Goal: Task Accomplishment & Management: Use online tool/utility

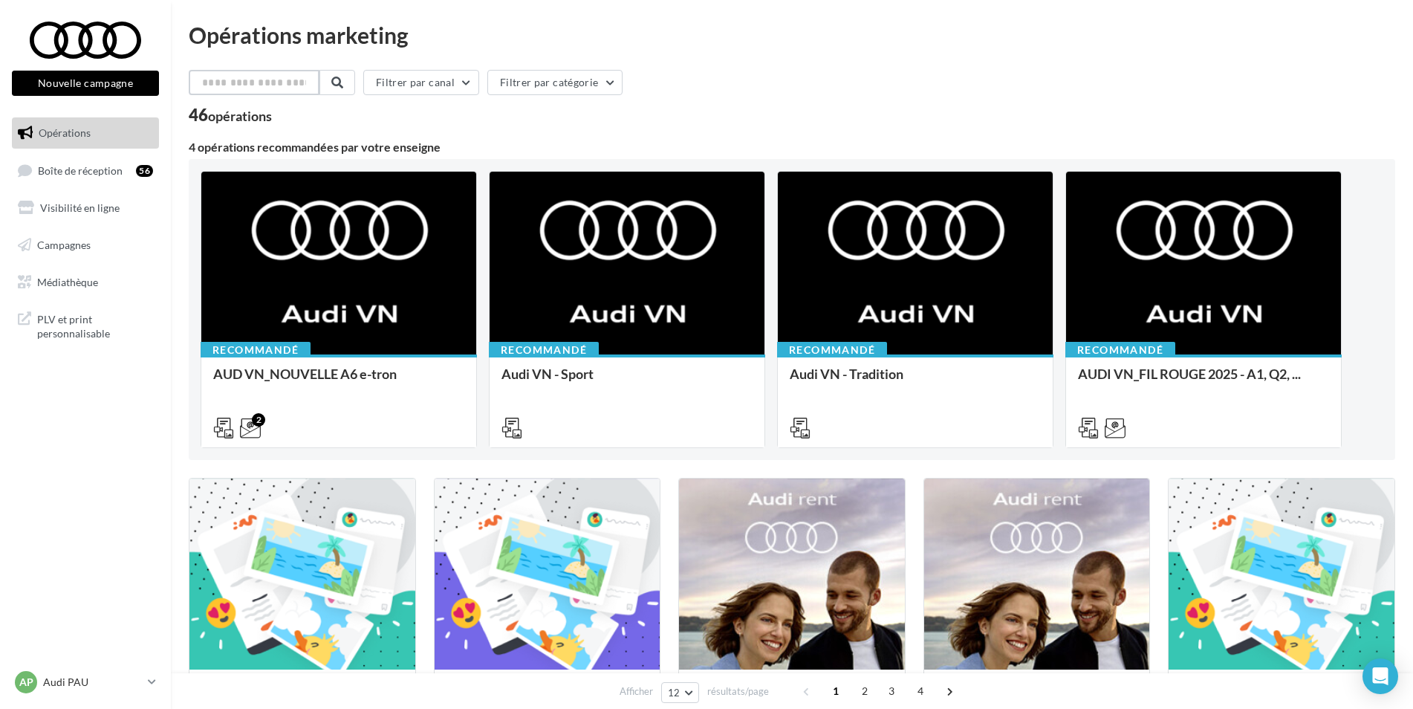
click at [288, 74] on input "text" at bounding box center [254, 82] width 131 height 25
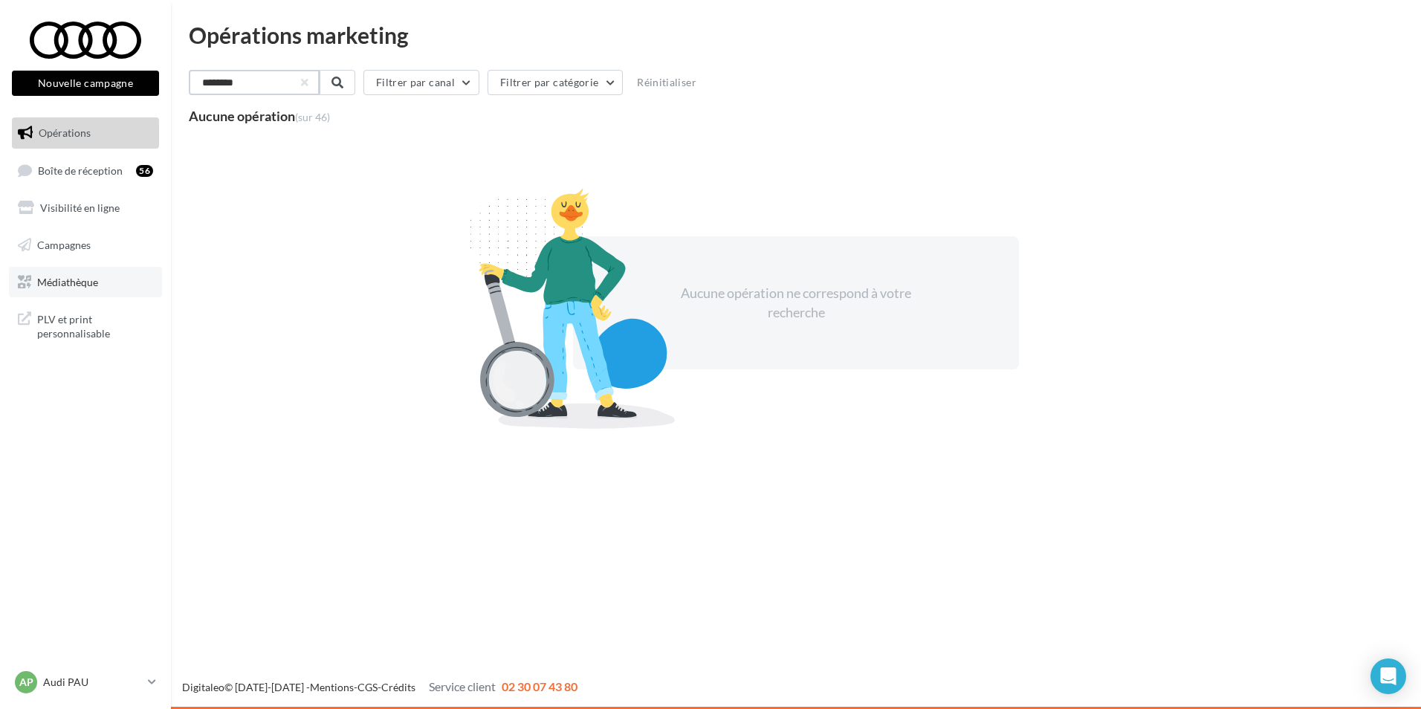
type input "********"
click at [91, 283] on span "Médiathèque" at bounding box center [67, 281] width 61 height 13
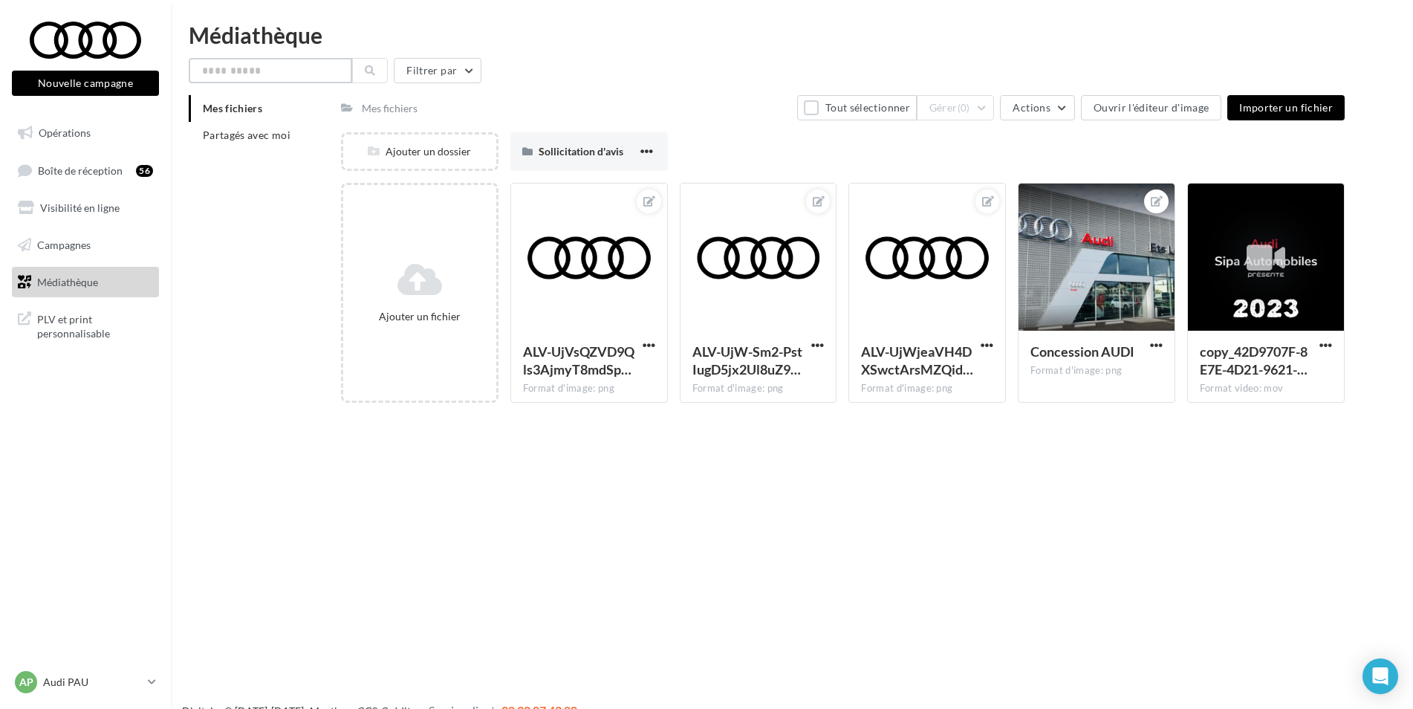
click at [282, 61] on input "text" at bounding box center [270, 70] width 163 height 25
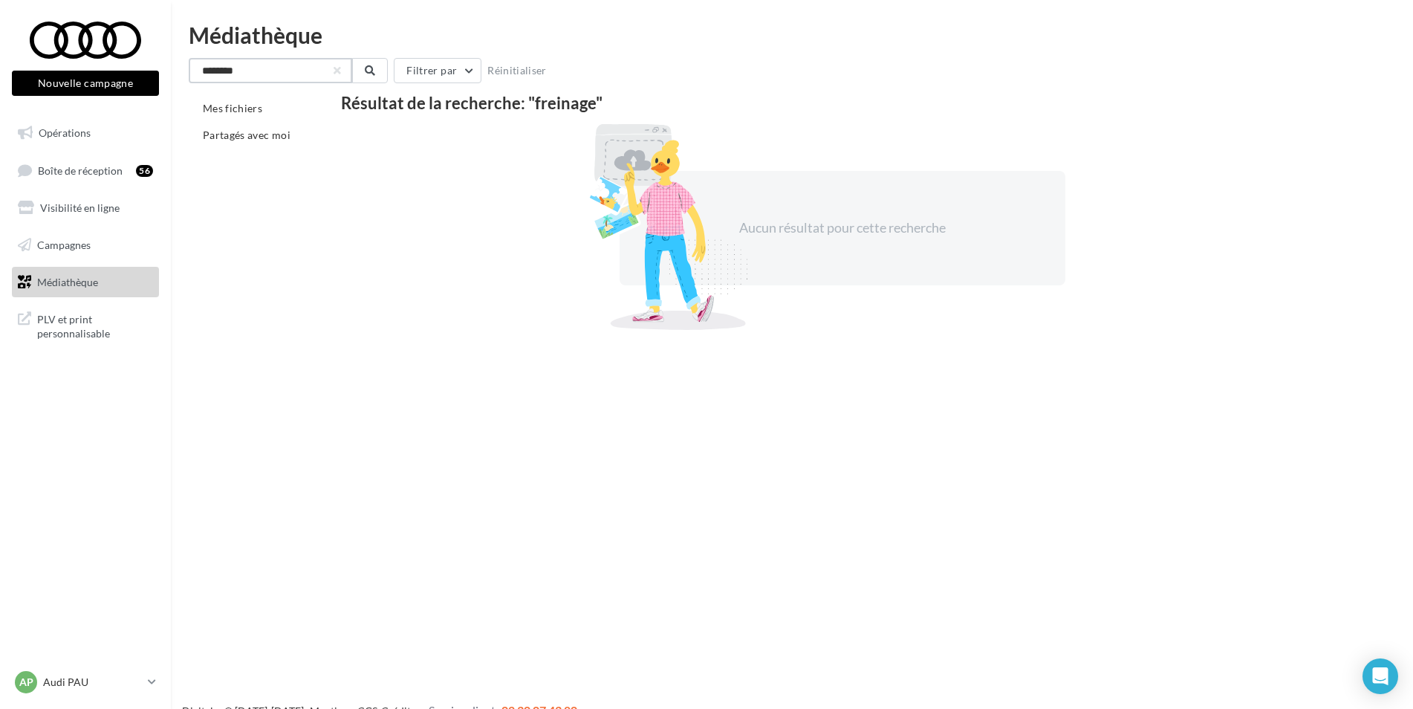
click at [282, 61] on input "********" at bounding box center [270, 70] width 163 height 25
drag, startPoint x: 274, startPoint y: 62, endPoint x: 176, endPoint y: 79, distance: 99.4
click at [176, 79] on div "Médiathèque ******** Filtrer par Réinitialiser Mes fichiers Partagés avec moi R…" at bounding box center [792, 178] width 1242 height 309
type input "**"
click at [377, 67] on button at bounding box center [370, 70] width 36 height 25
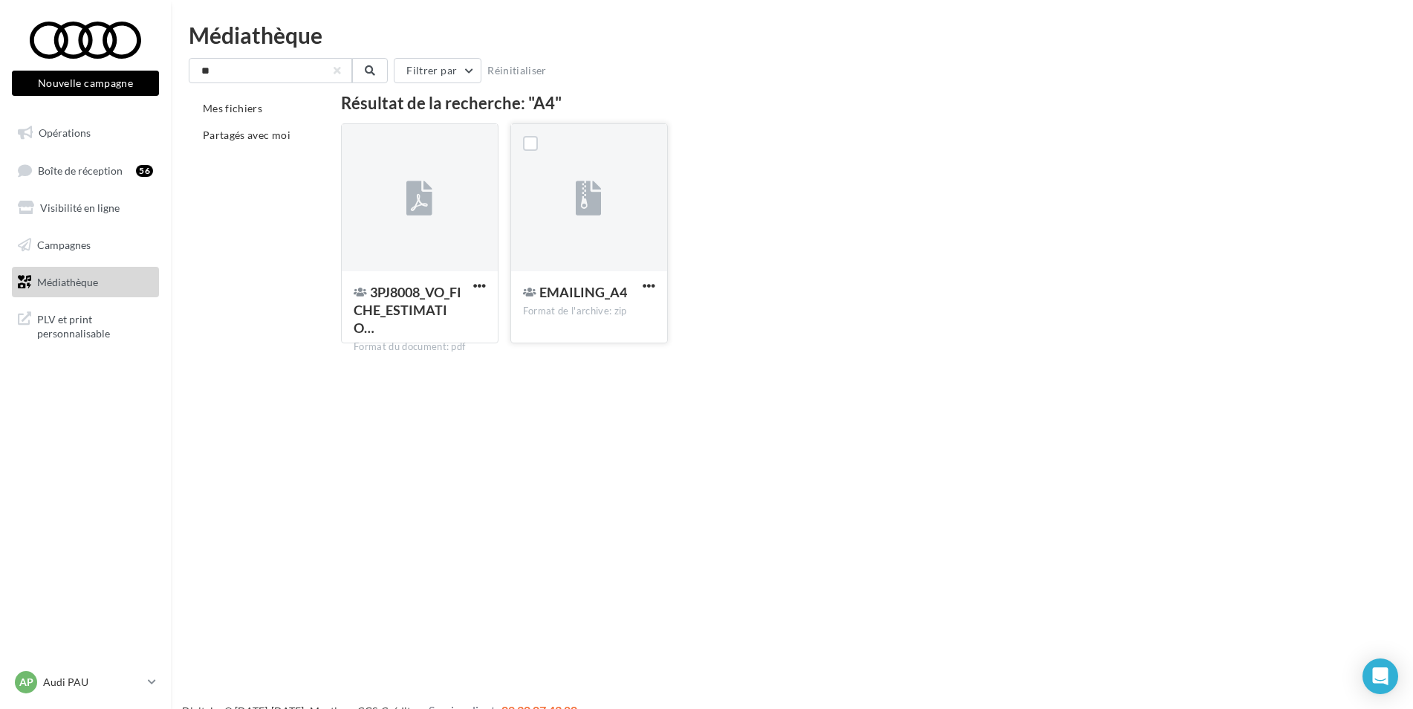
click at [601, 294] on span "EMAILING_A4" at bounding box center [583, 292] width 88 height 16
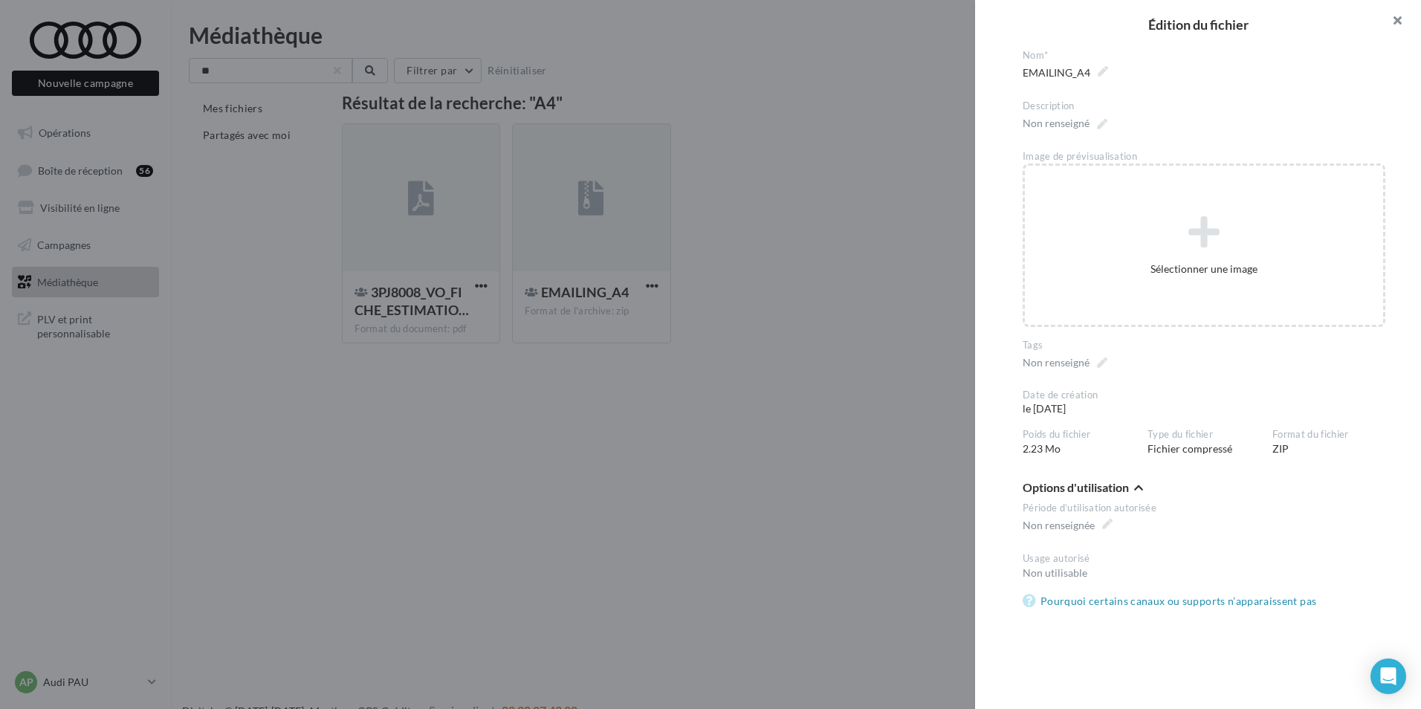
click at [1396, 16] on button "button" at bounding box center [1390, 22] width 59 height 45
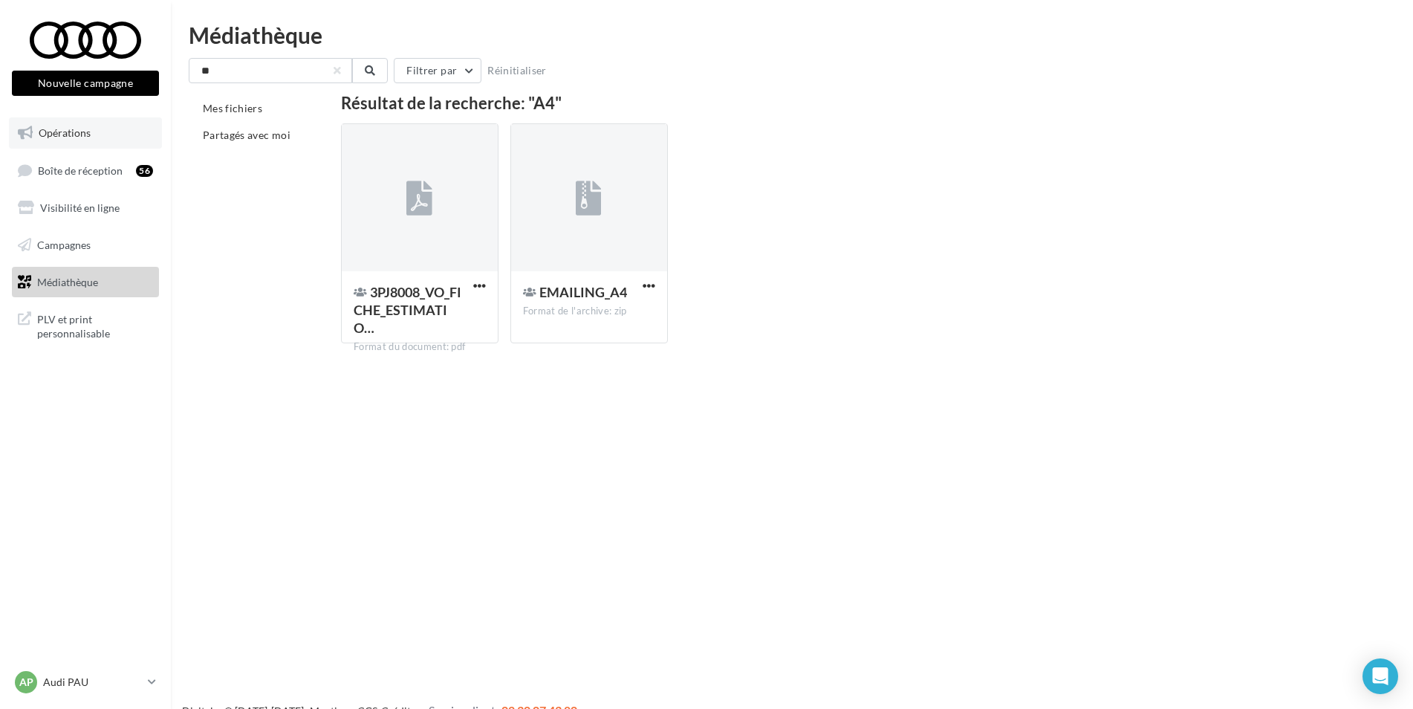
click at [91, 141] on link "Opérations" at bounding box center [85, 132] width 153 height 31
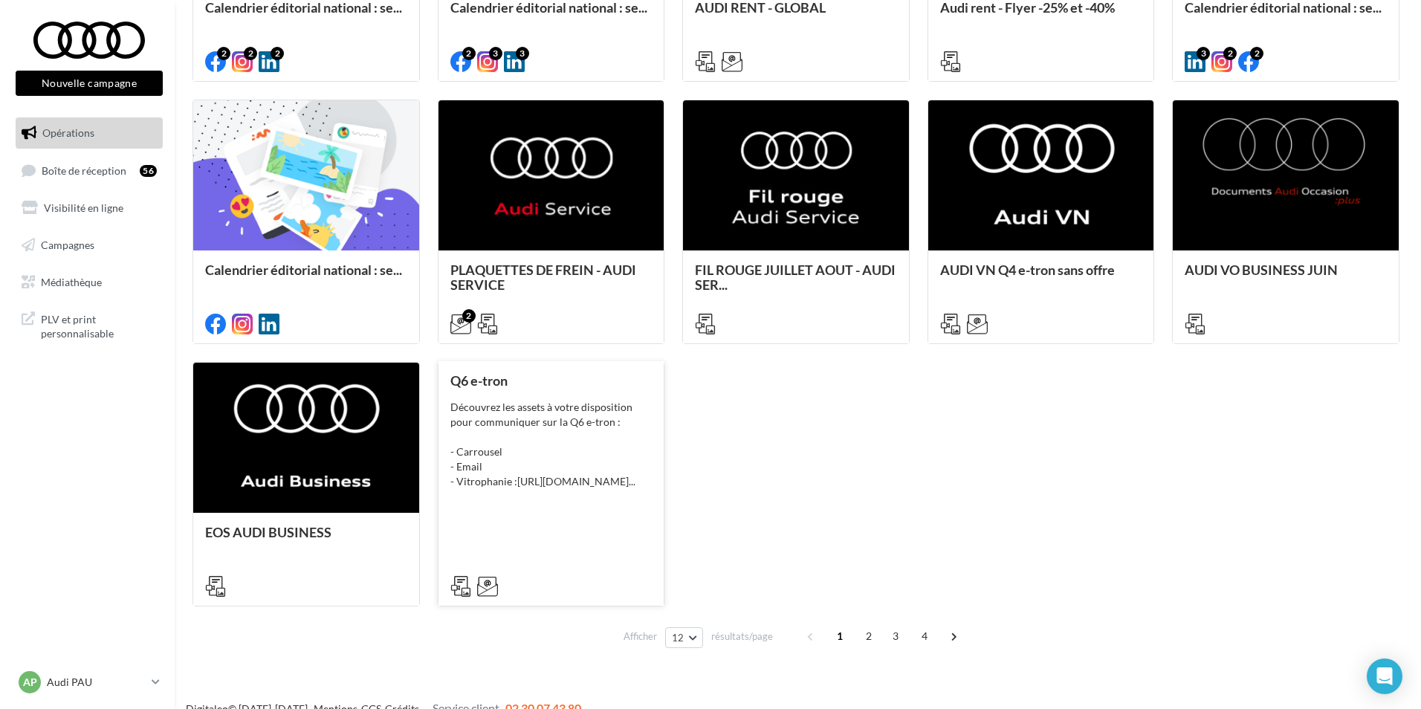
scroll to position [661, 0]
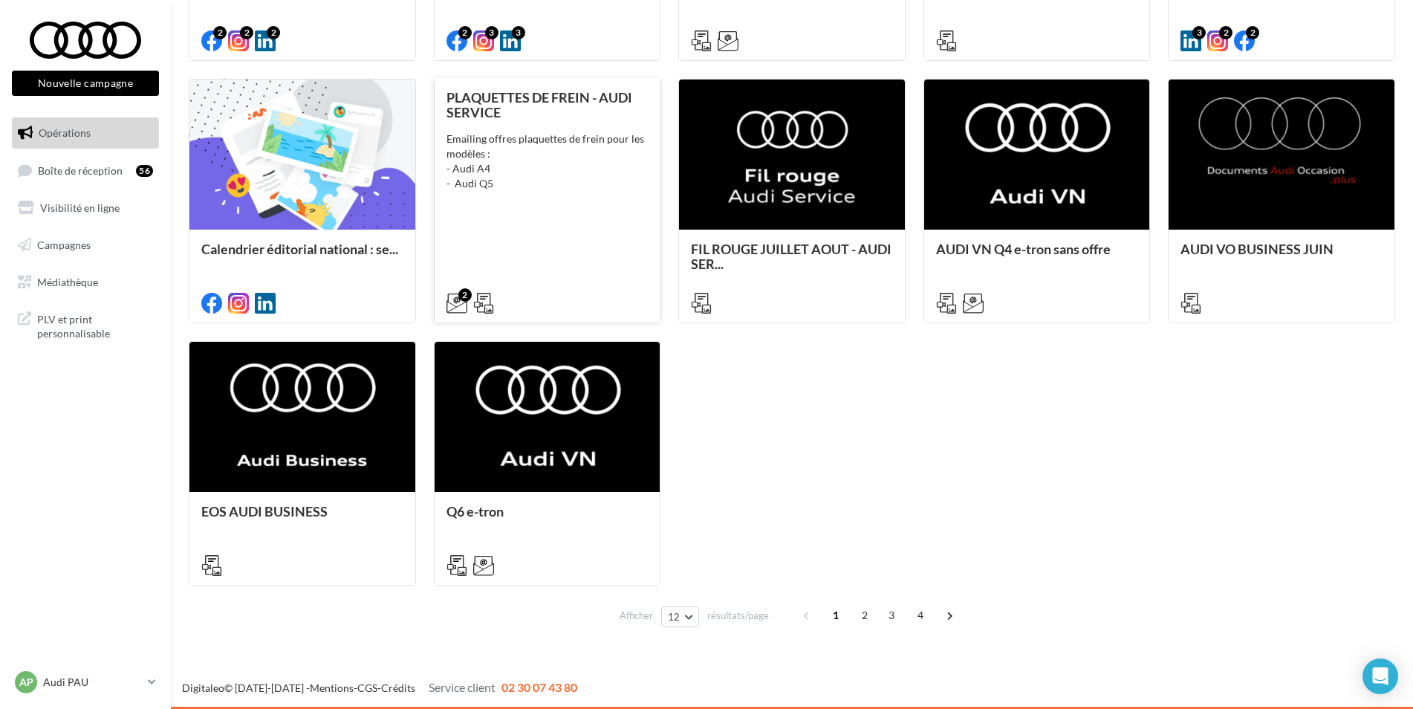
click at [592, 237] on div "PLAQUETTES DE FREIN - AUDI SERVICE Emailing offres plaquettes de frein pour les…" at bounding box center [548, 199] width 202 height 219
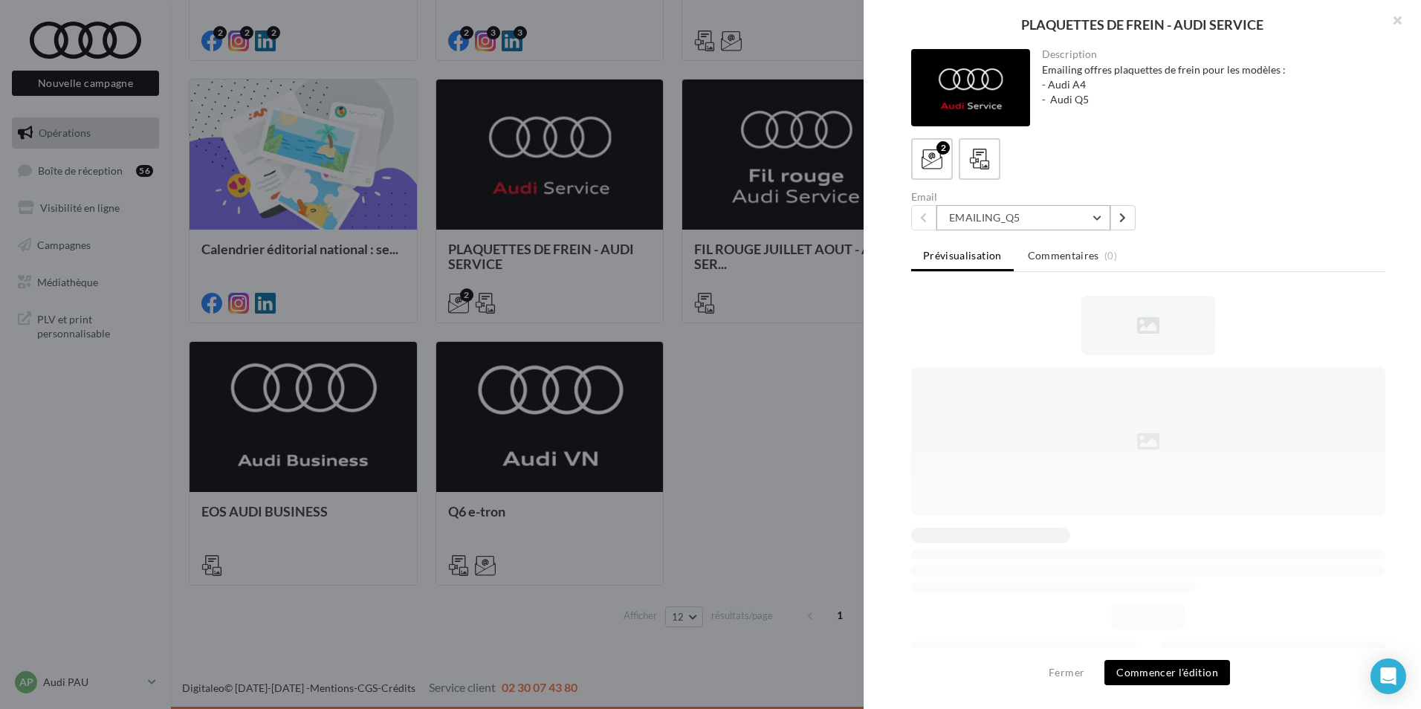
click at [1044, 221] on button "EMAILING_Q5" at bounding box center [1023, 217] width 174 height 25
click at [1040, 285] on button "EMAILING_A4" at bounding box center [1047, 294] width 223 height 39
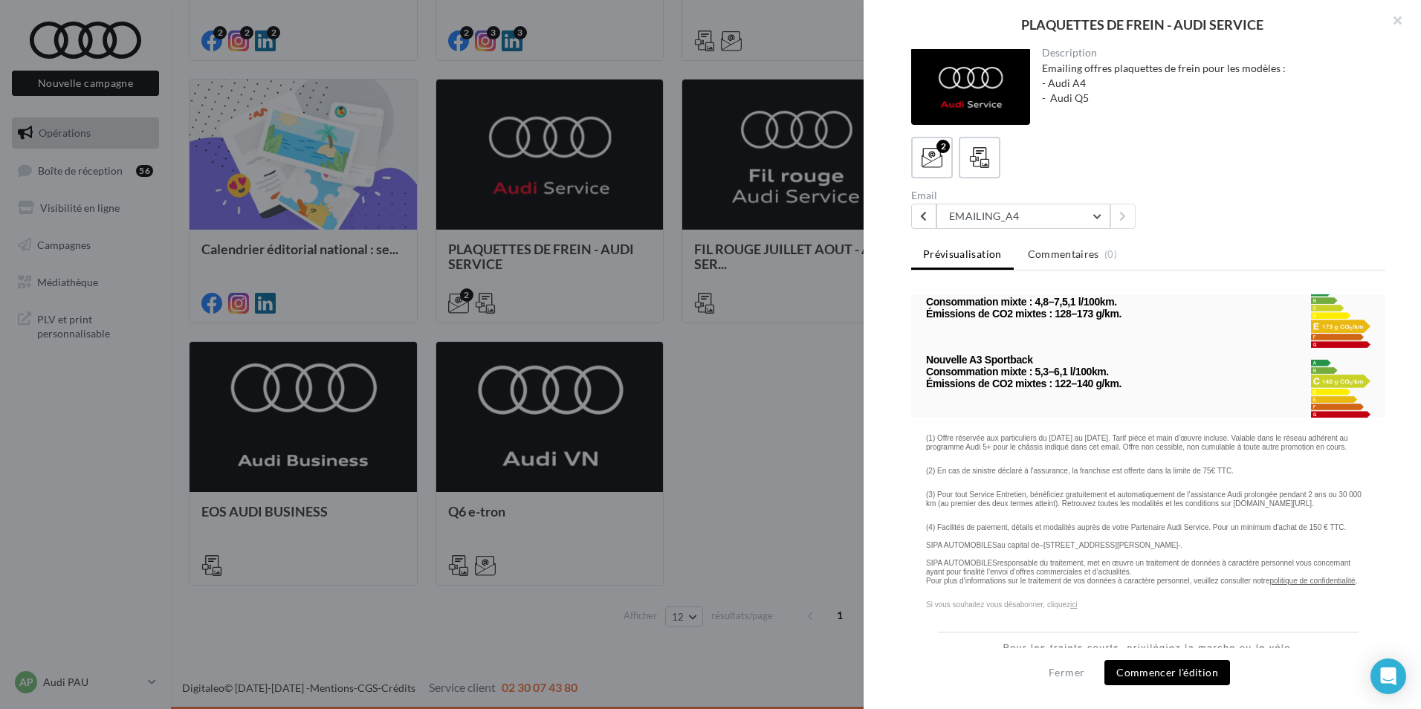
scroll to position [2898, 0]
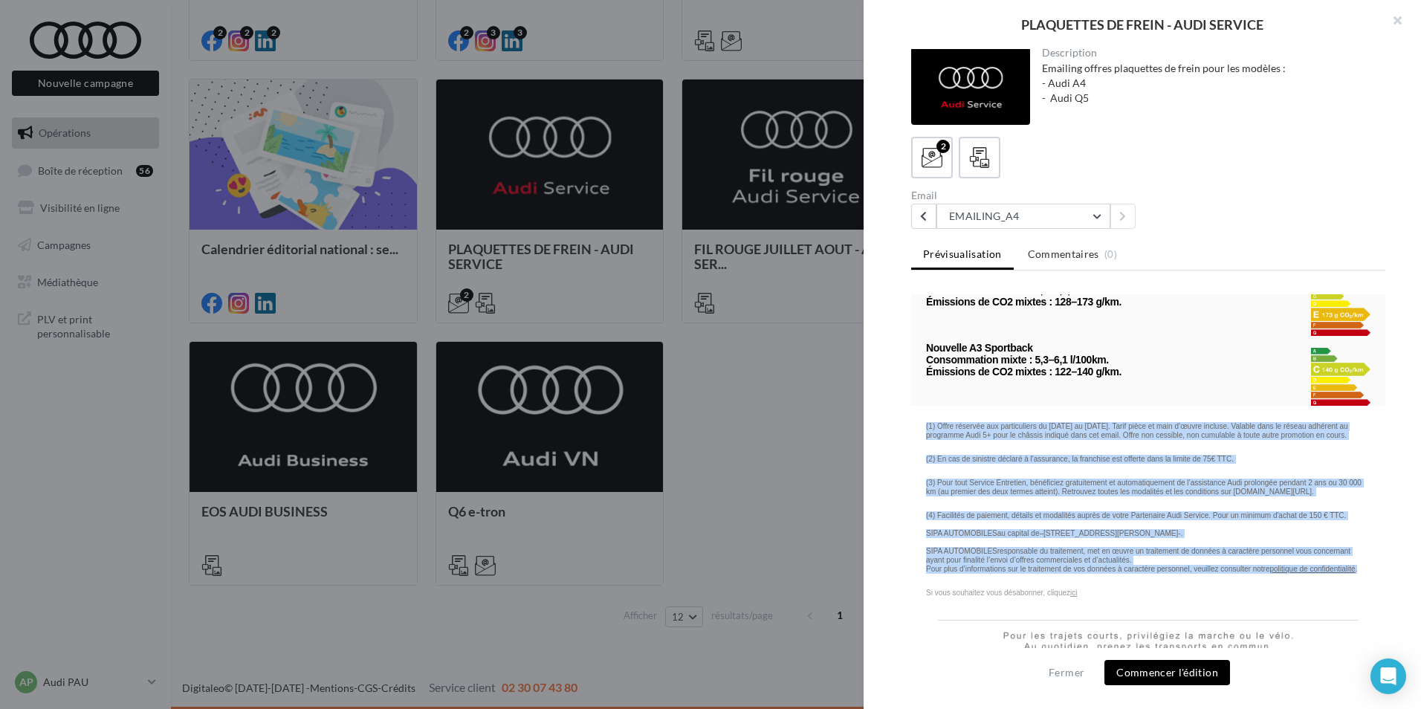
drag, startPoint x: 925, startPoint y: 363, endPoint x: 994, endPoint y: 521, distance: 172.7
click at [994, 521] on tbody "(1) Offre réservée aux particuliers du [DATE] au [DATE]. Tarif pièce et main d’…" at bounding box center [1148, 513] width 474 height 214
copy tbody "(6) Lorem ipsumdol sit ametconsecte ad 4el sedd 3649 ei 09 tem 2203. Incid utla…"
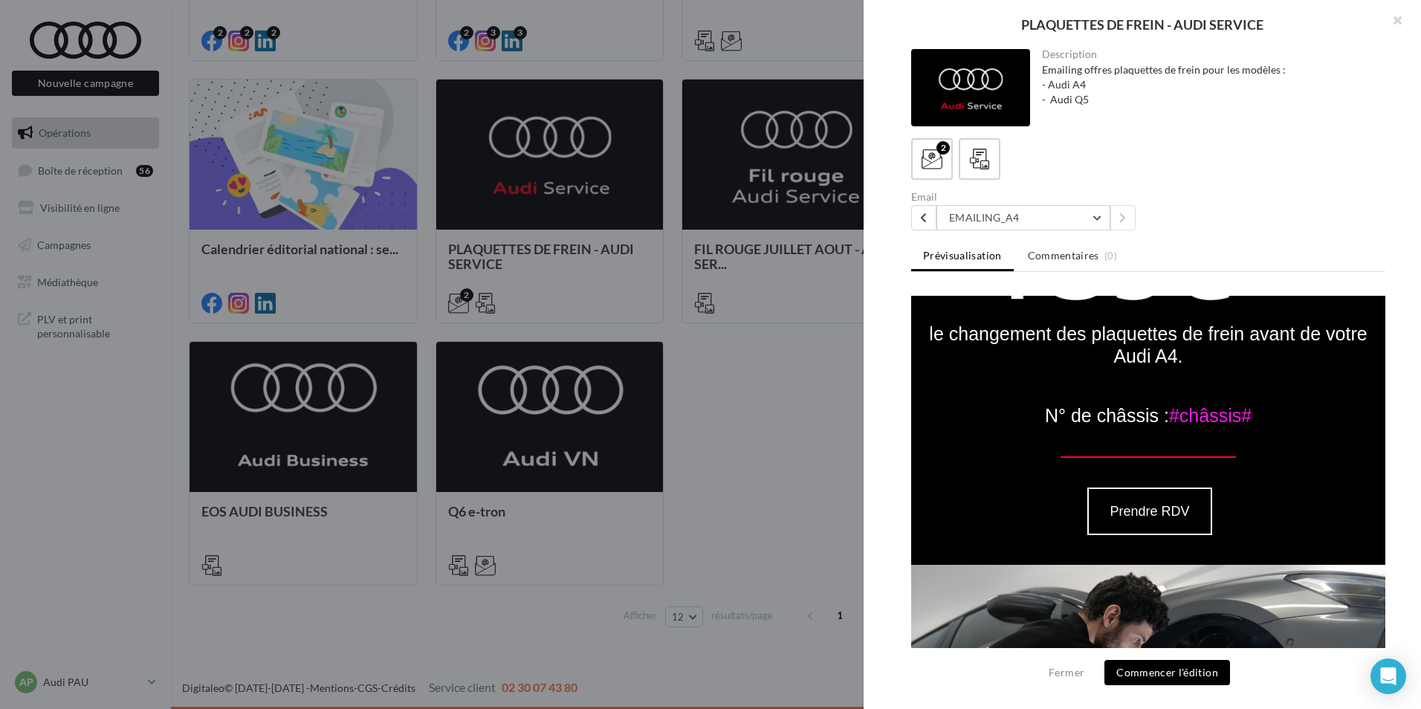
scroll to position [907, 0]
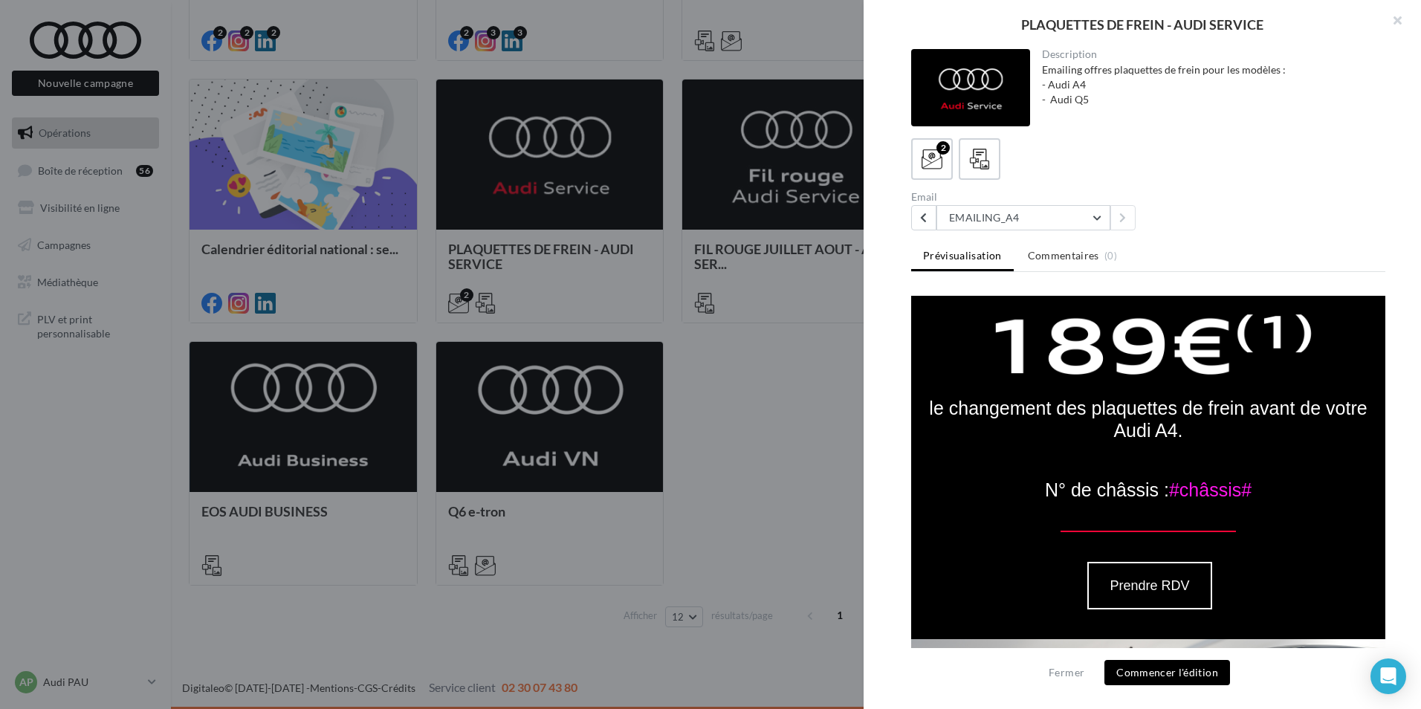
click at [1176, 669] on button "Commencer l'édition" at bounding box center [1167, 672] width 126 height 25
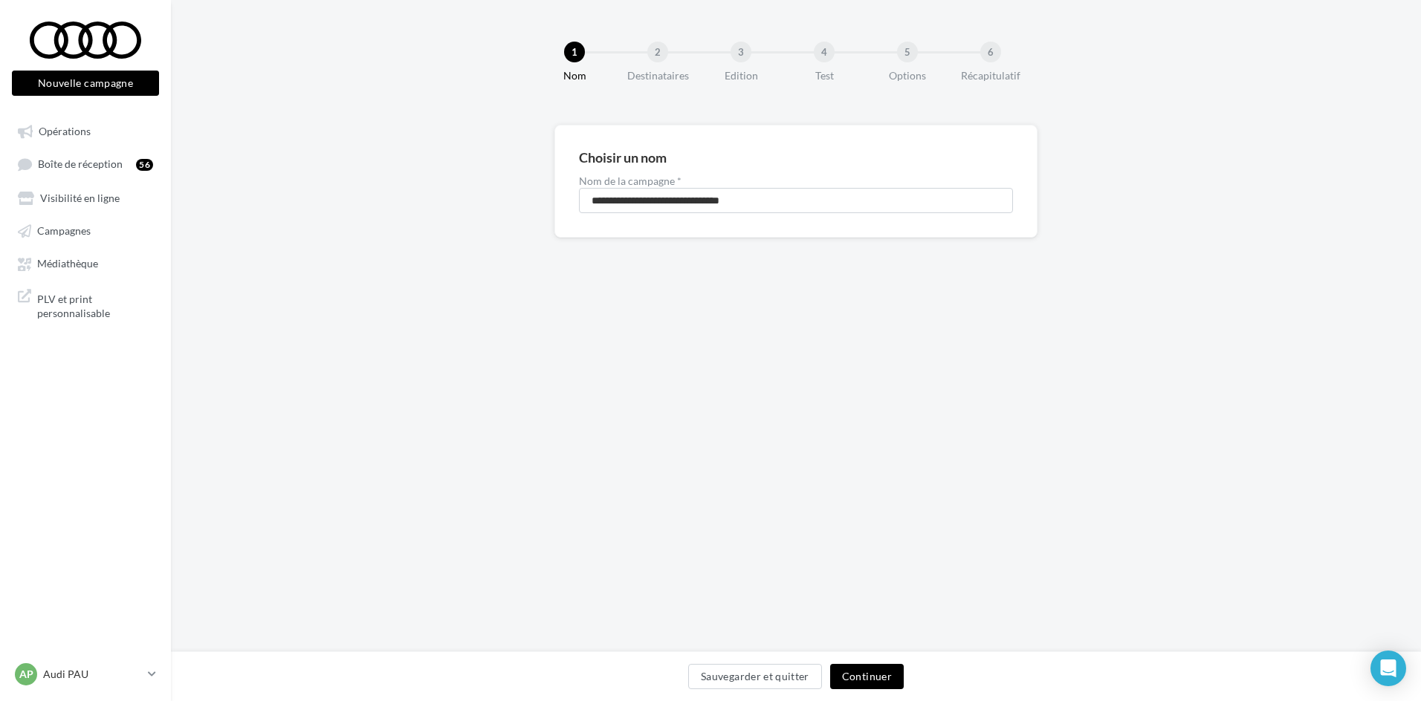
click at [858, 672] on button "Continuer" at bounding box center [867, 676] width 74 height 25
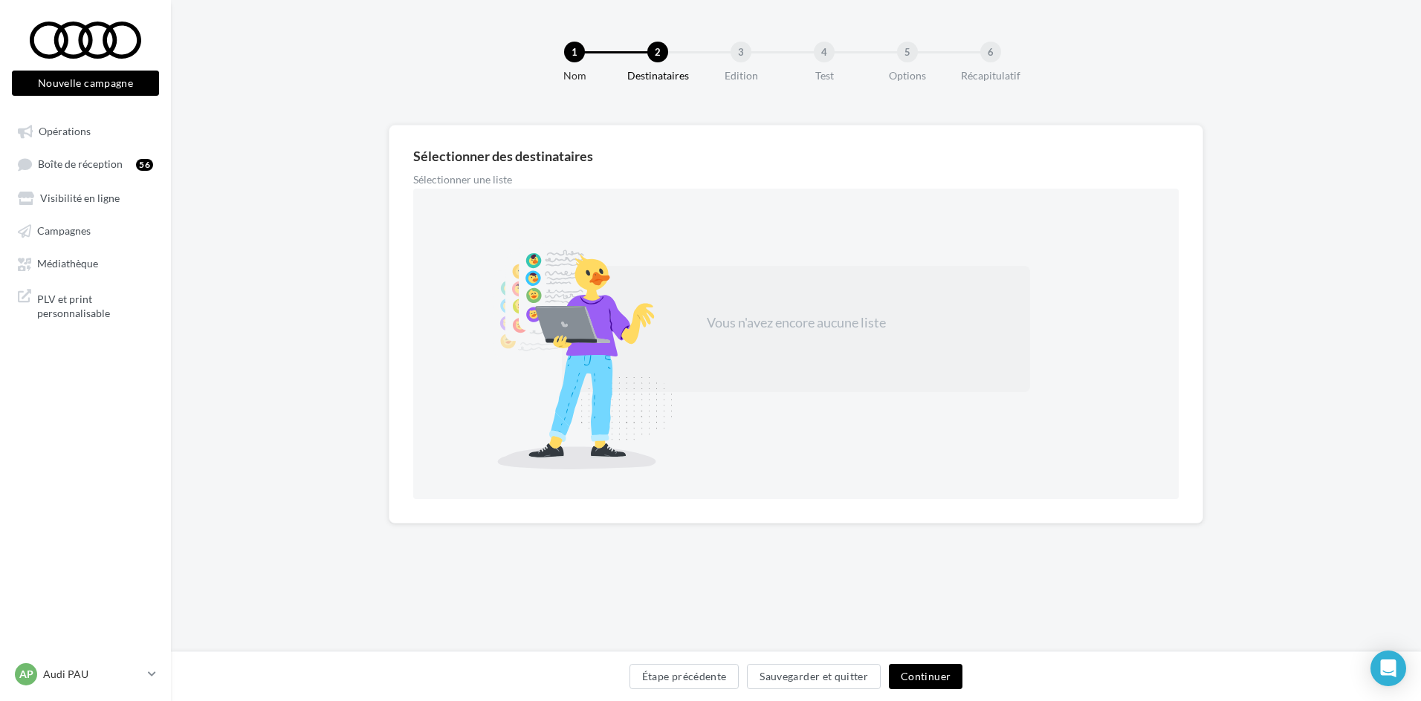
click at [918, 676] on button "Continuer" at bounding box center [926, 676] width 74 height 25
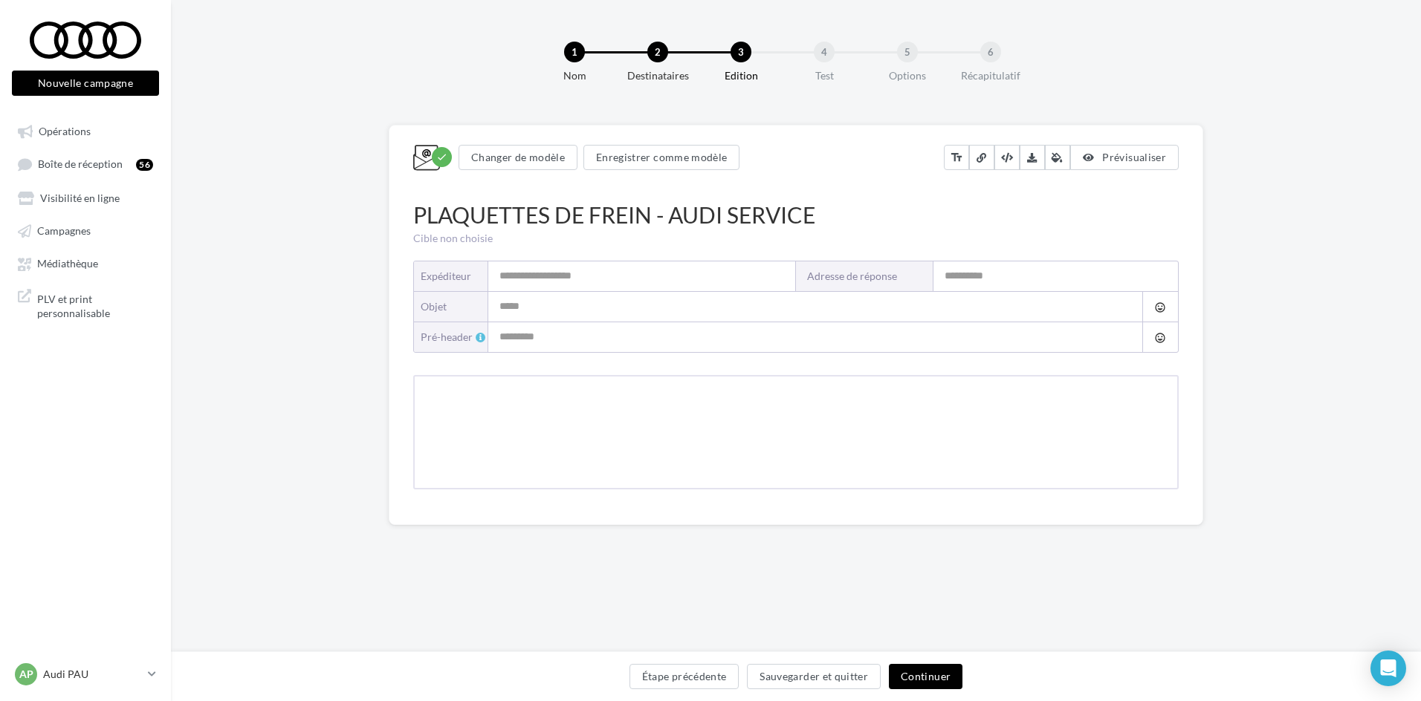
type input "**********"
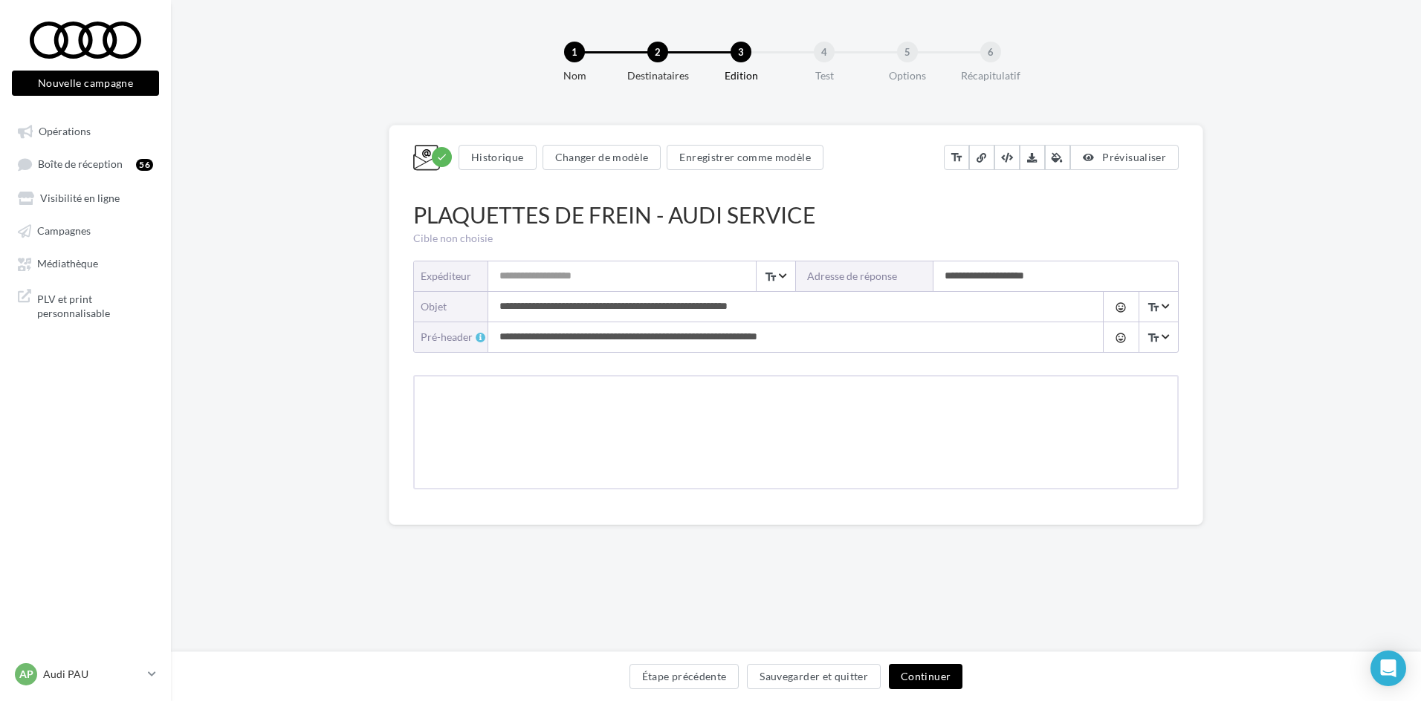
click at [918, 676] on button "Continuer" at bounding box center [926, 676] width 74 height 25
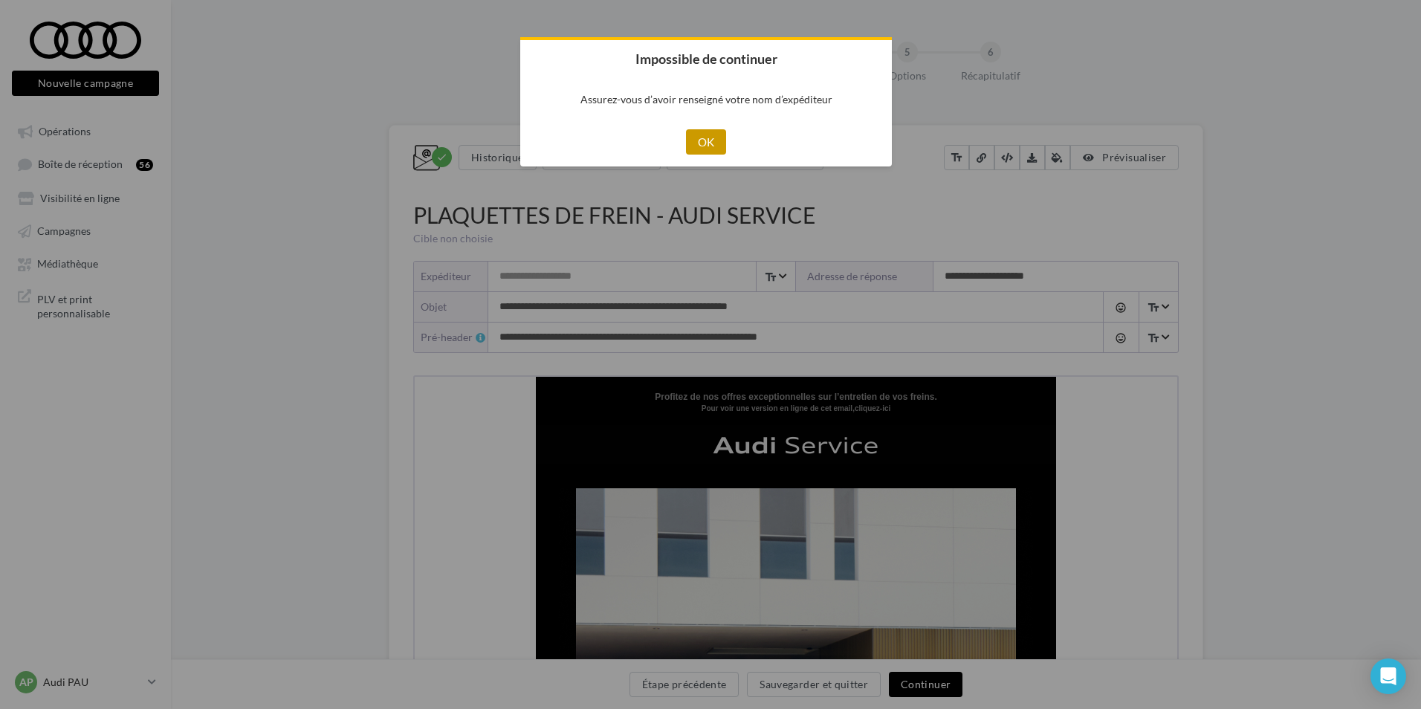
click at [710, 147] on button "OK" at bounding box center [706, 141] width 41 height 25
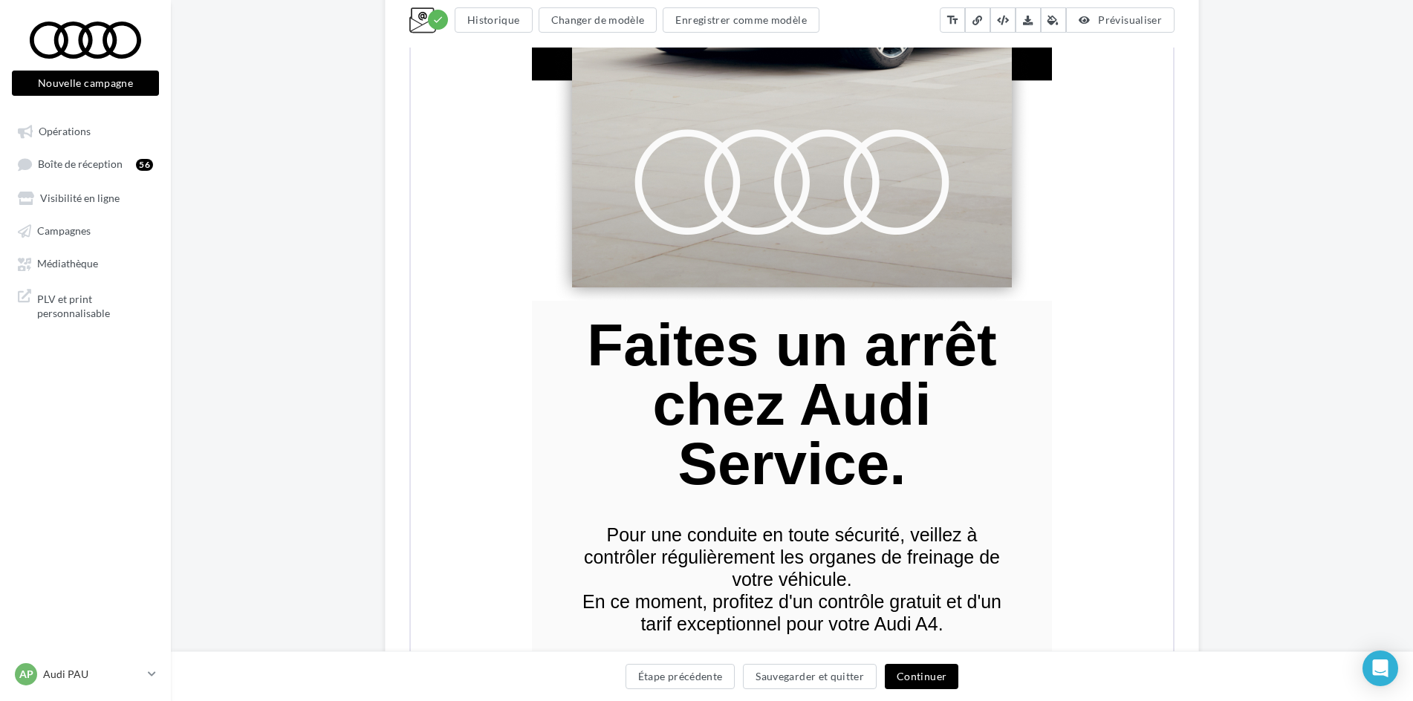
scroll to position [1263, 0]
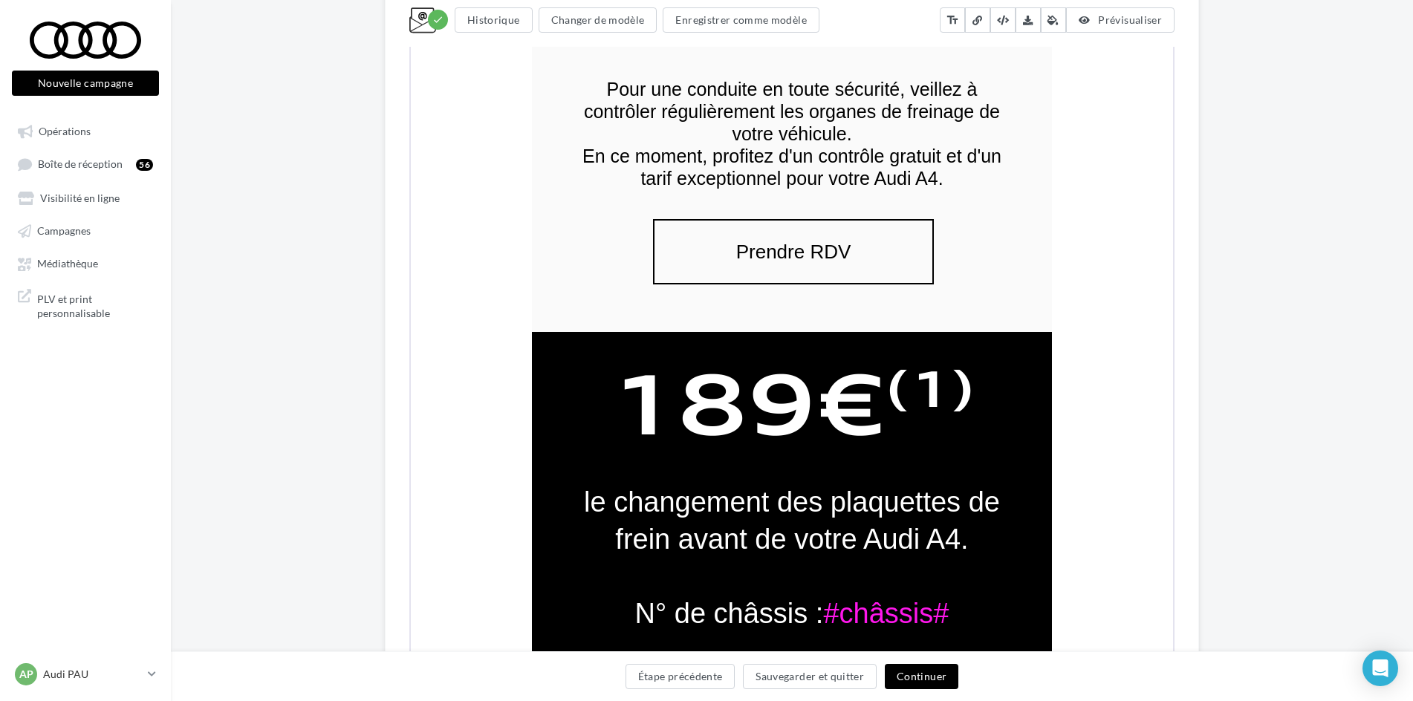
click at [849, 610] on span "#châssis#" at bounding box center [885, 612] width 126 height 31
drag, startPoint x: 834, startPoint y: 614, endPoint x: 961, endPoint y: 622, distance: 126.5
click at [961, 622] on td "N° de châssis : #châssis#" at bounding box center [791, 615] width 520 height 89
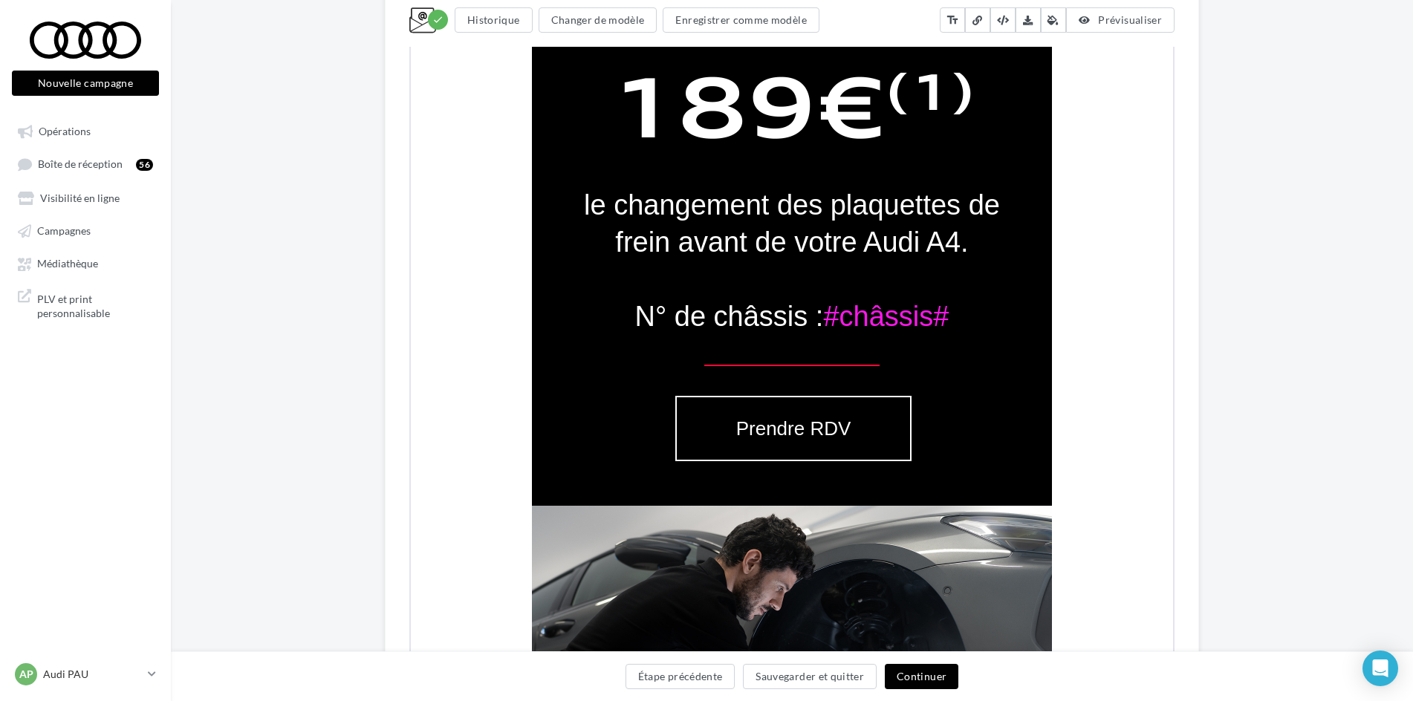
click at [733, 377] on td "Prendre RDV edit" at bounding box center [791, 412] width 520 height 95
click at [756, 432] on link "Prendre RDV" at bounding box center [792, 427] width 231 height 62
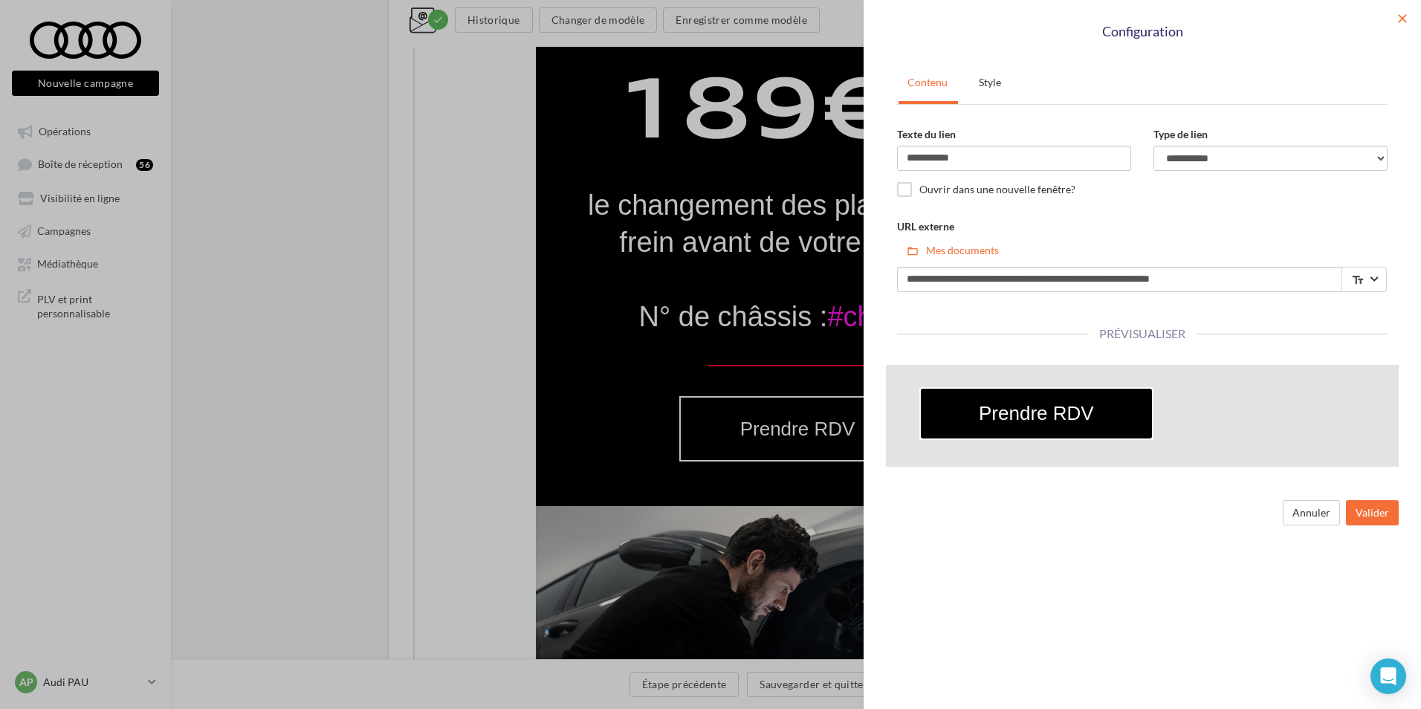
click at [1397, 21] on span "close" at bounding box center [1402, 18] width 15 height 15
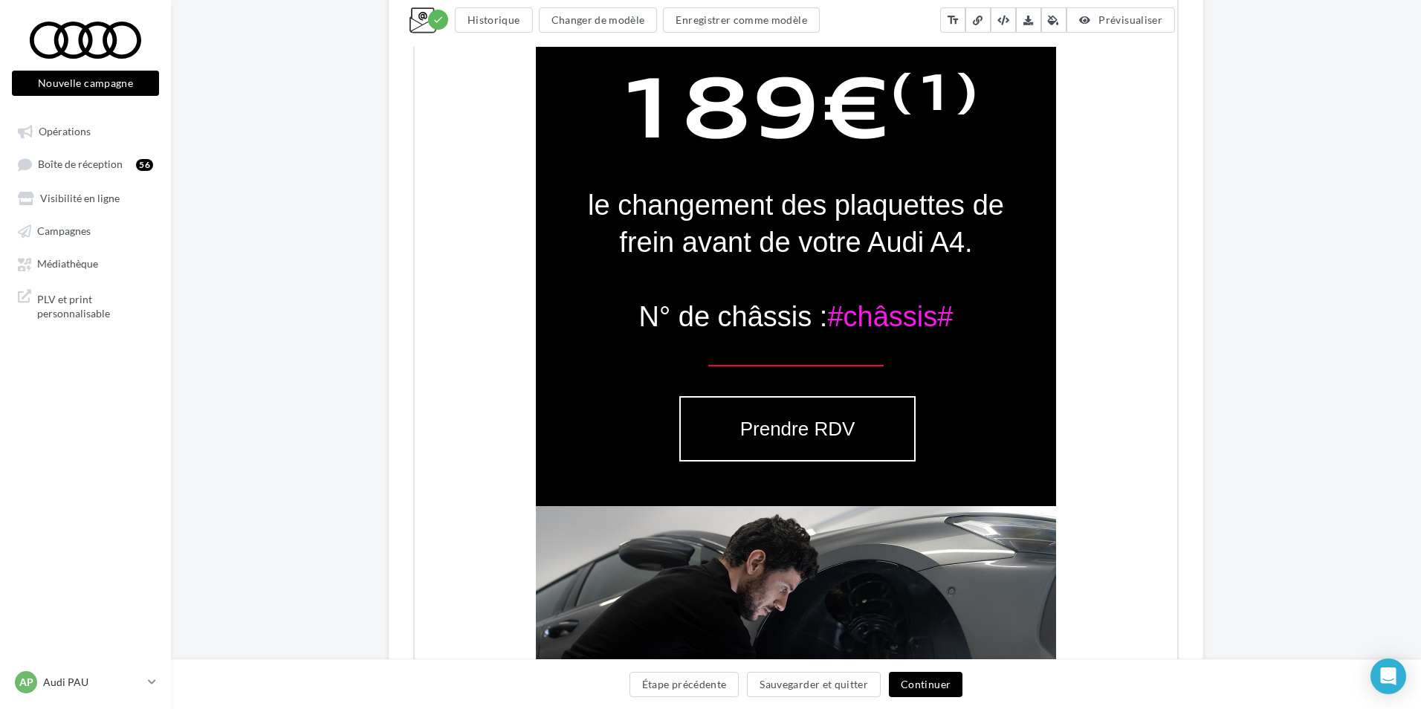
click at [831, 311] on div "**********" at bounding box center [710, 354] width 1421 height 709
click at [844, 317] on div "**********" at bounding box center [710, 354] width 1421 height 709
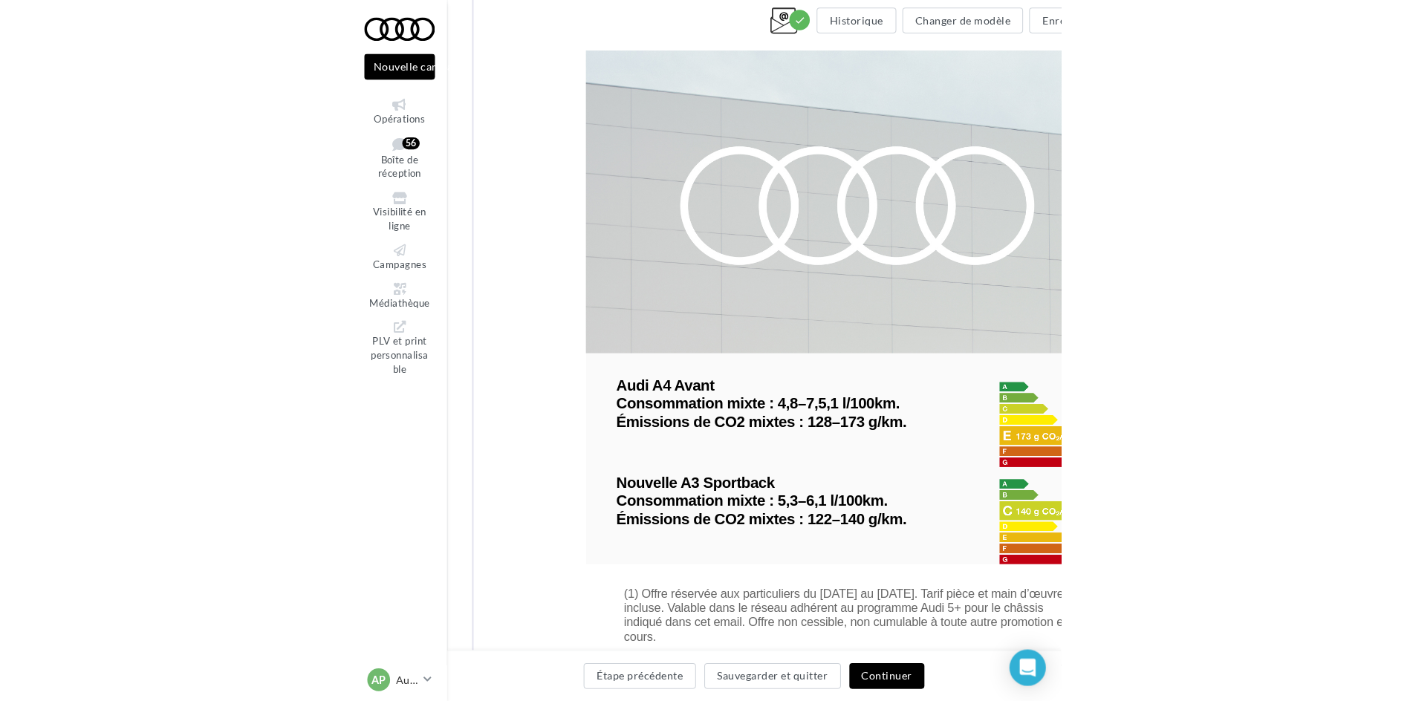
scroll to position [3931, 0]
